Goal: Find specific page/section: Find specific page/section

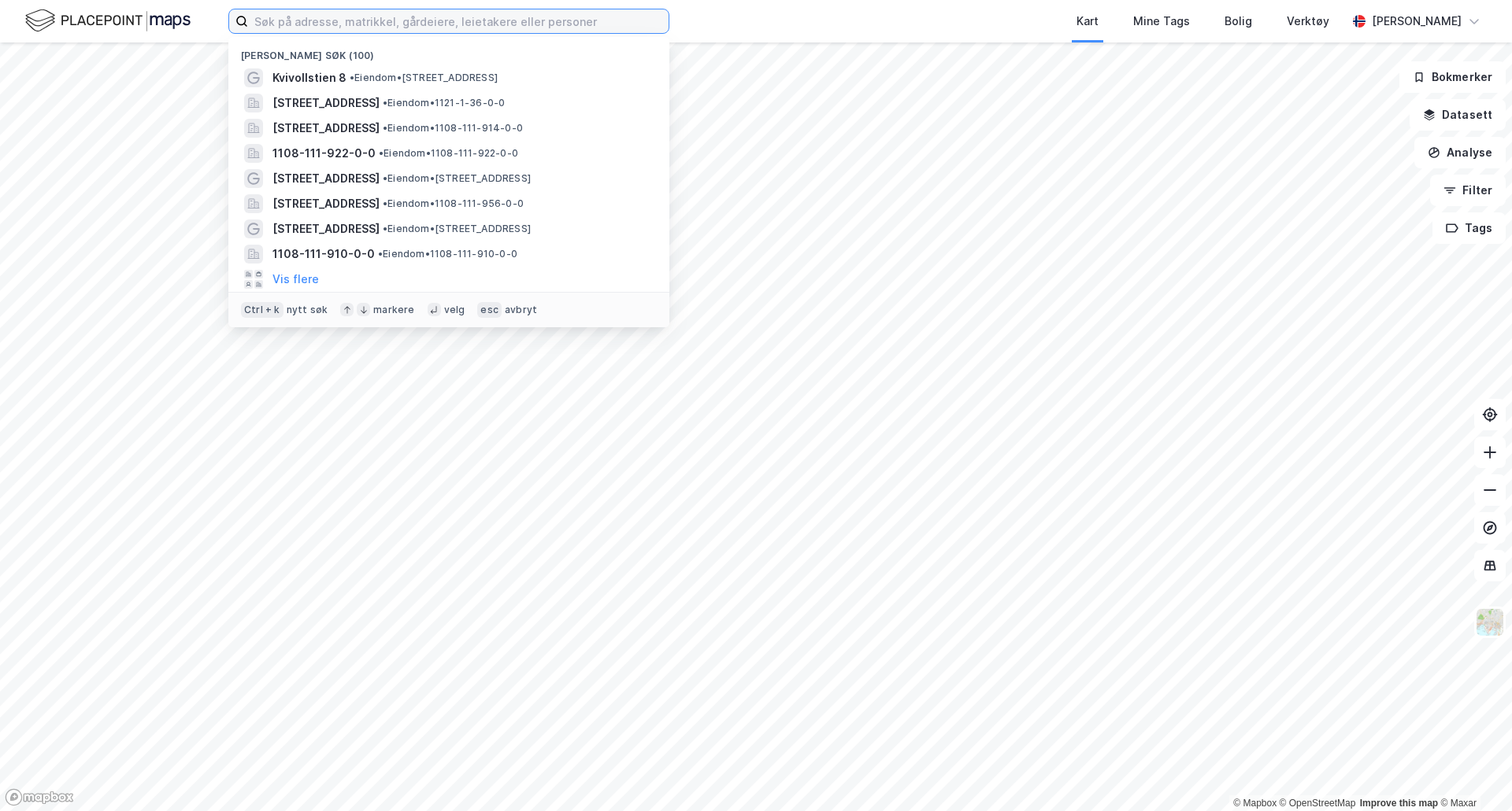
click at [298, 28] on input at bounding box center [458, 21] width 420 height 23
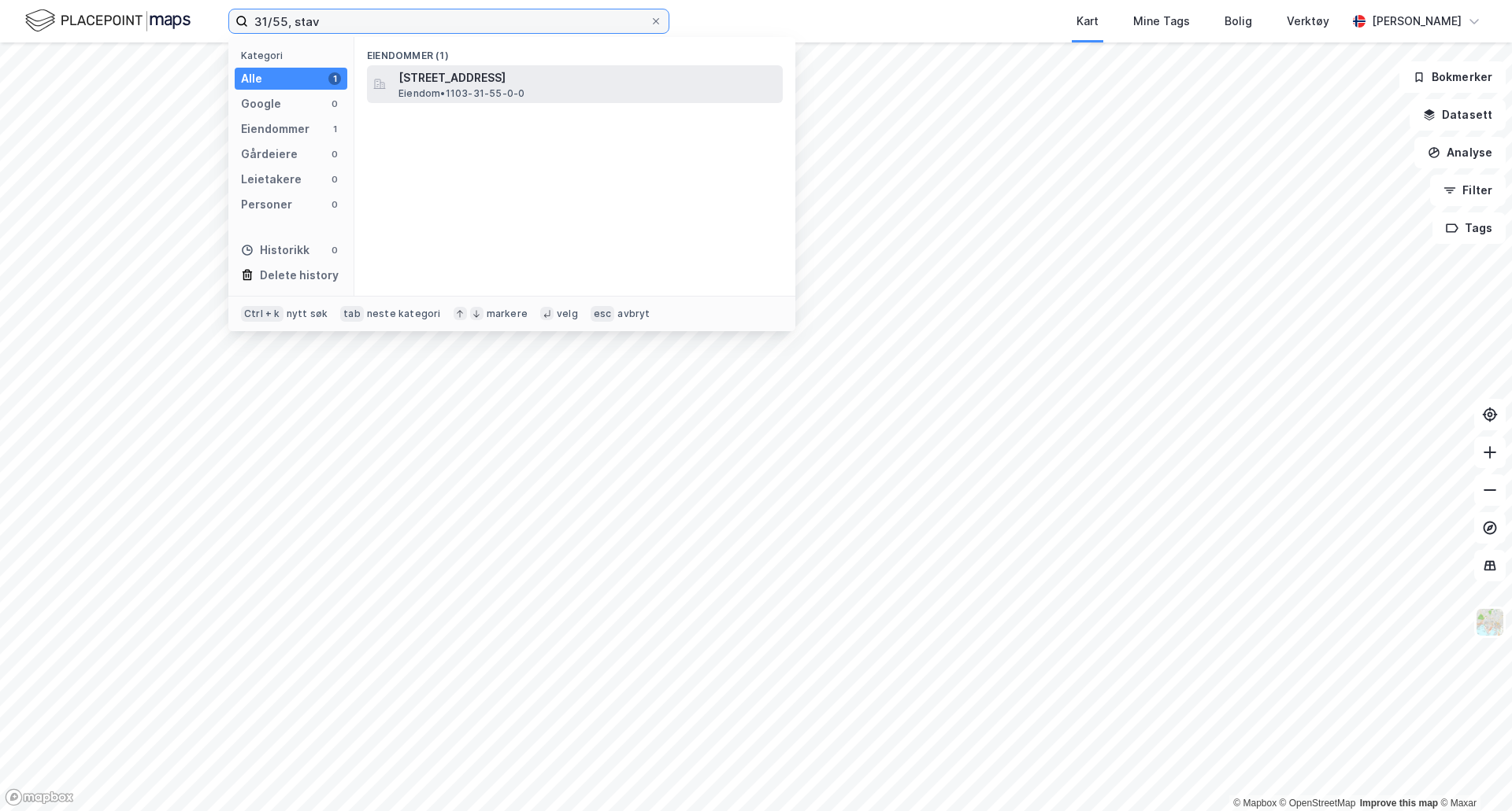
type input "31/55, stav"
click at [511, 89] on span "Eiendom • 1103-31-55-0-0" at bounding box center [462, 93] width 126 height 12
